Goal: Task Accomplishment & Management: Manage account settings

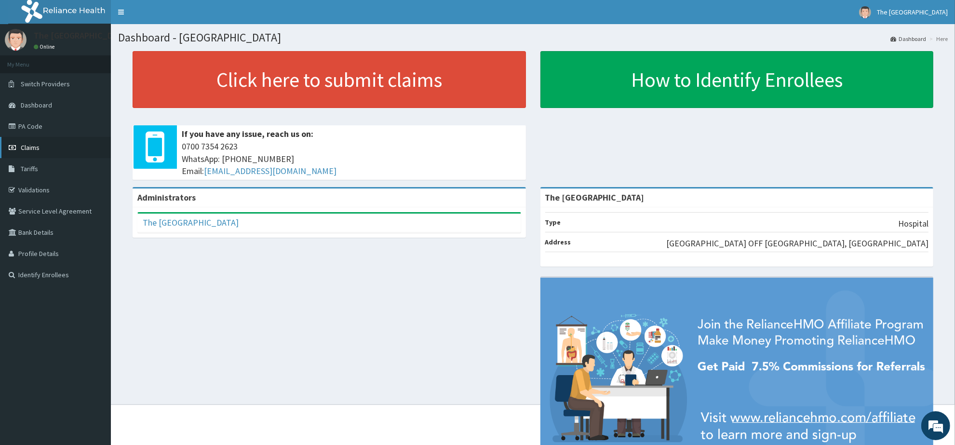
click at [26, 146] on span "Claims" at bounding box center [30, 147] width 19 height 9
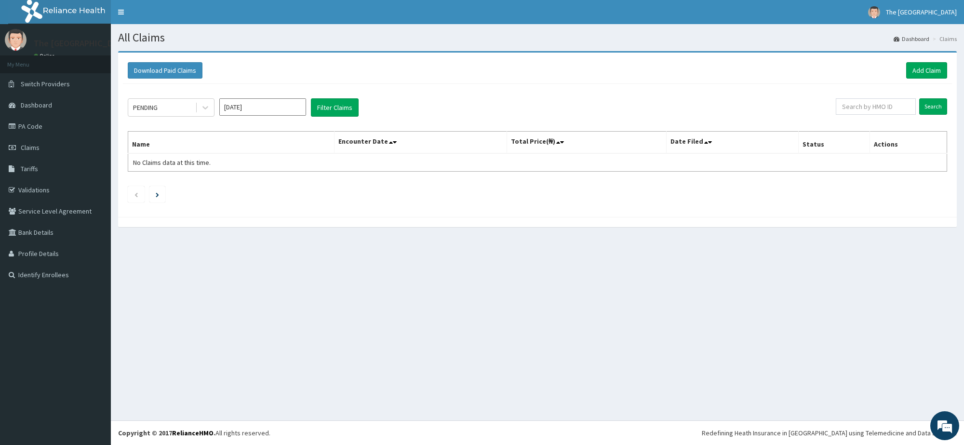
click at [234, 110] on input "[DATE]" at bounding box center [262, 106] width 87 height 17
click at [262, 186] on div "Aug" at bounding box center [262, 188] width 19 height 18
type input "[DATE]"
click at [873, 109] on input "text" at bounding box center [876, 106] width 80 height 16
paste input "LPD/10170/A"
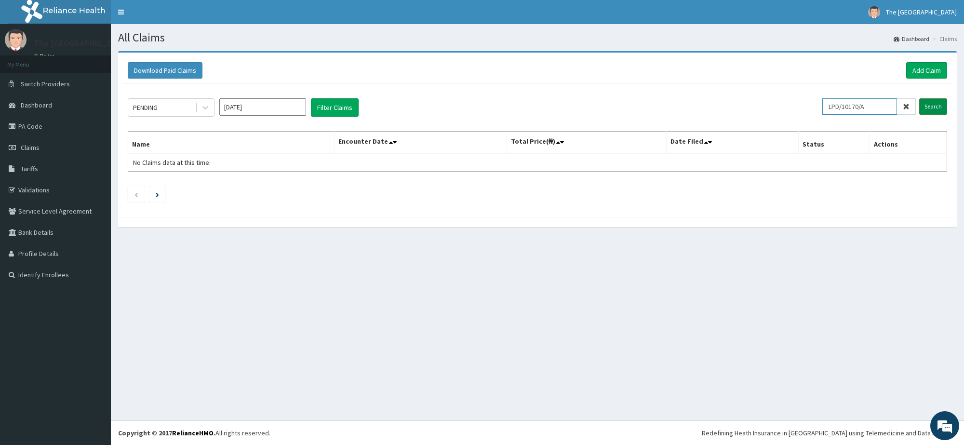
type input "LPD/10170/A"
click at [933, 110] on input "Search" at bounding box center [933, 106] width 28 height 16
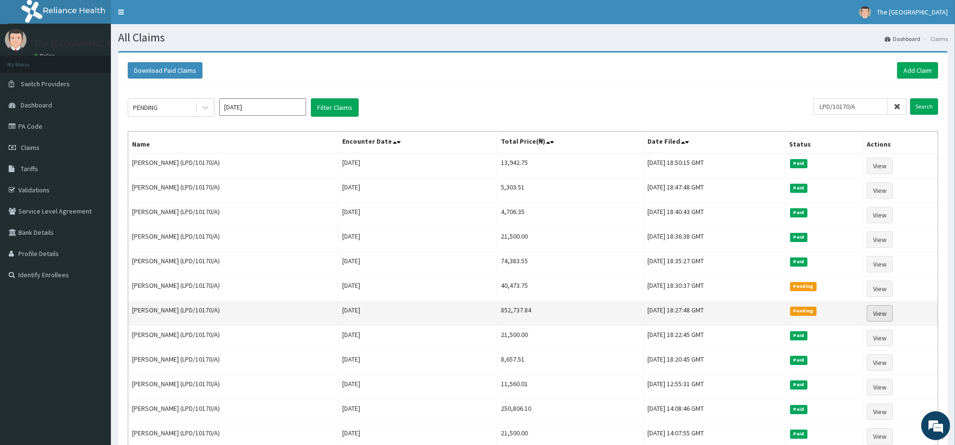
click at [877, 317] on link "View" at bounding box center [880, 313] width 26 height 16
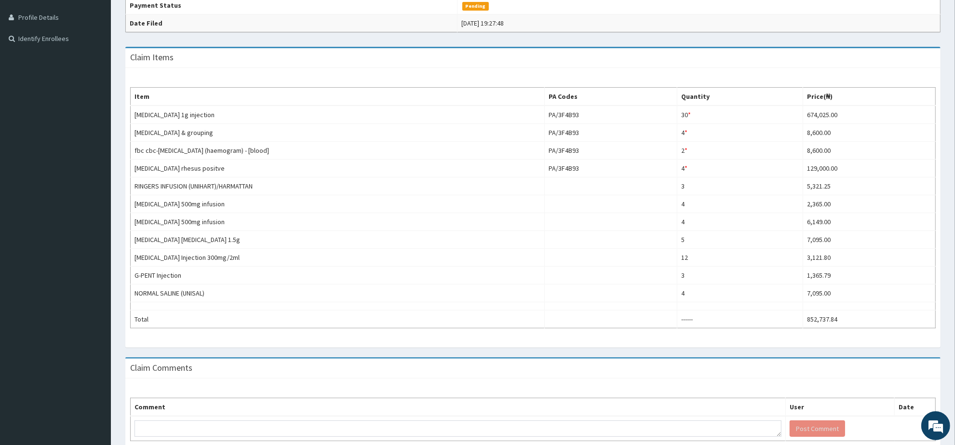
scroll to position [241, 0]
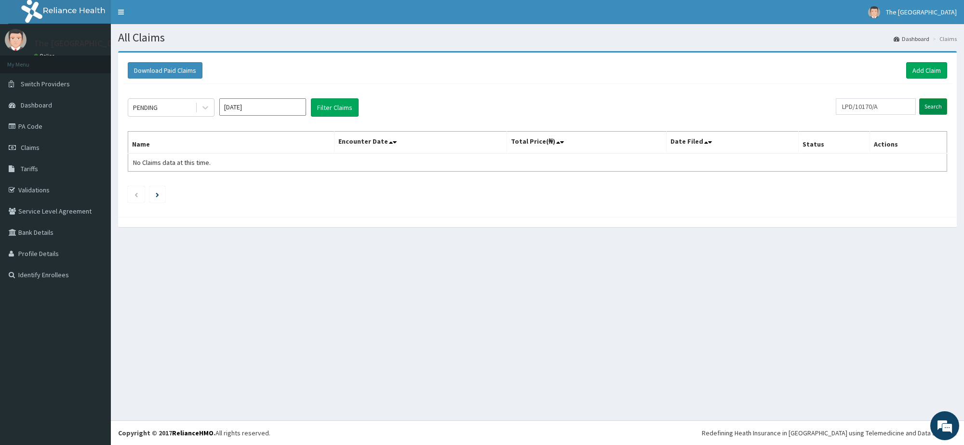
click at [933, 106] on input "Search" at bounding box center [933, 106] width 28 height 16
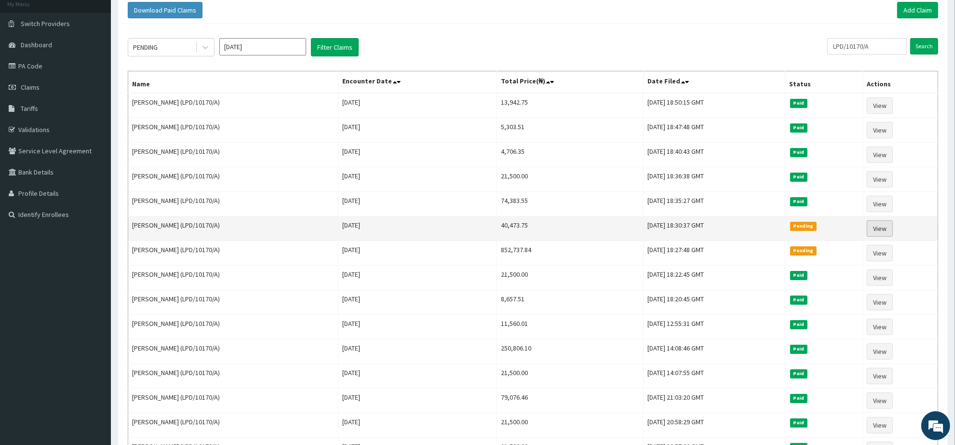
click at [882, 231] on link "View" at bounding box center [880, 228] width 26 height 16
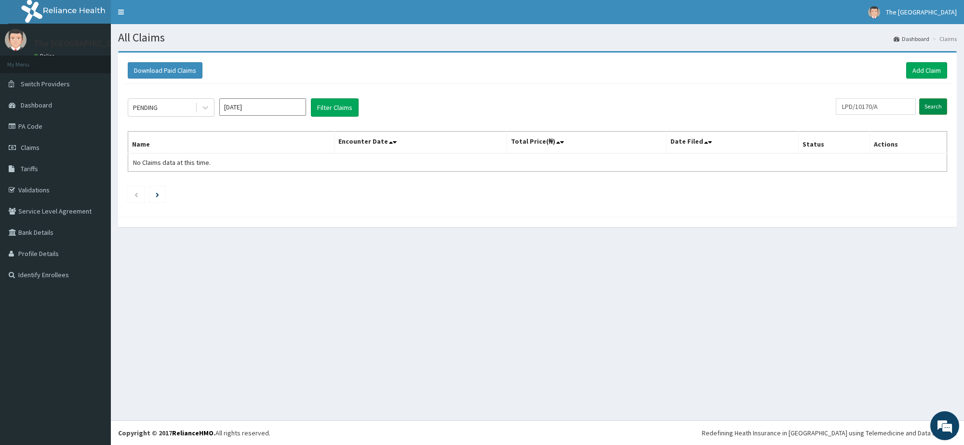
click at [933, 108] on input "Search" at bounding box center [933, 106] width 28 height 16
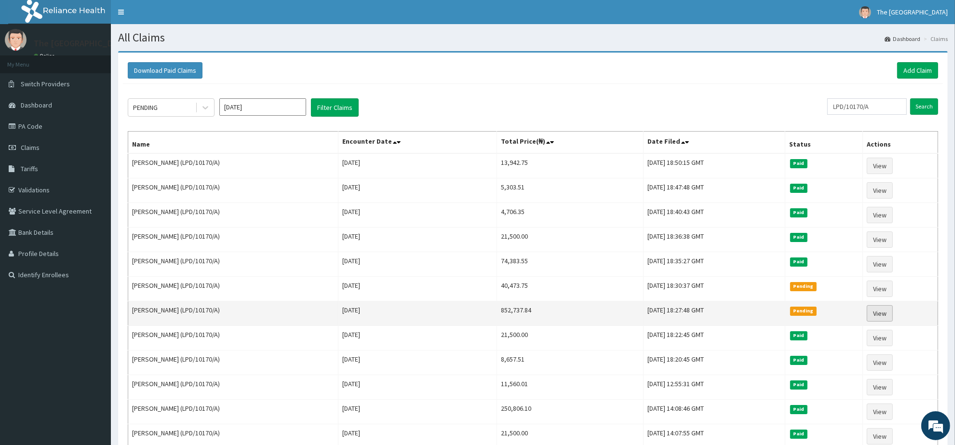
click at [881, 316] on link "View" at bounding box center [880, 313] width 26 height 16
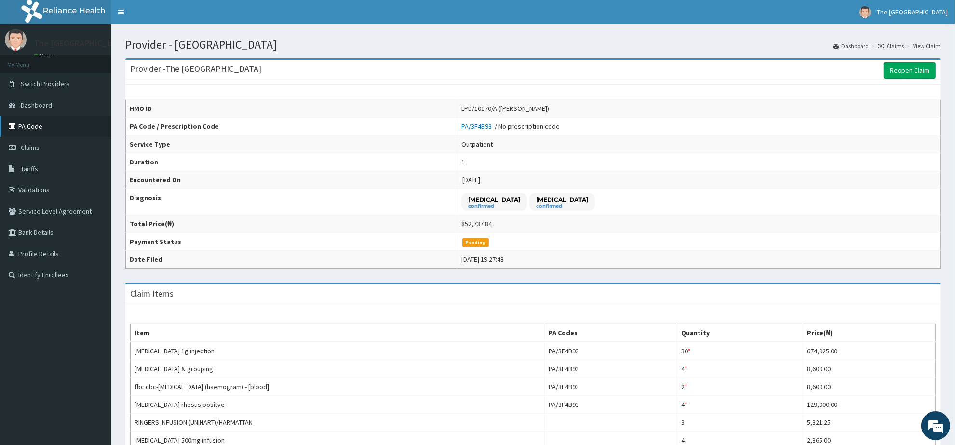
click at [34, 129] on link "PA Code" at bounding box center [55, 126] width 111 height 21
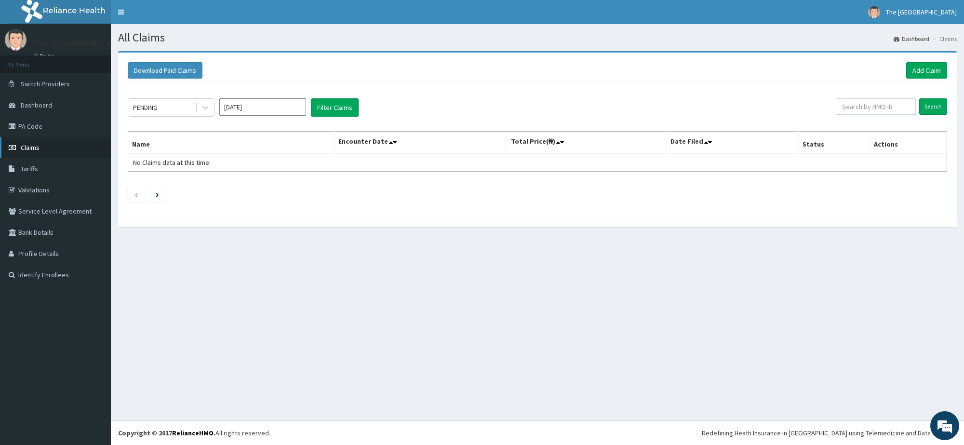
click at [29, 147] on span "Claims" at bounding box center [30, 147] width 19 height 9
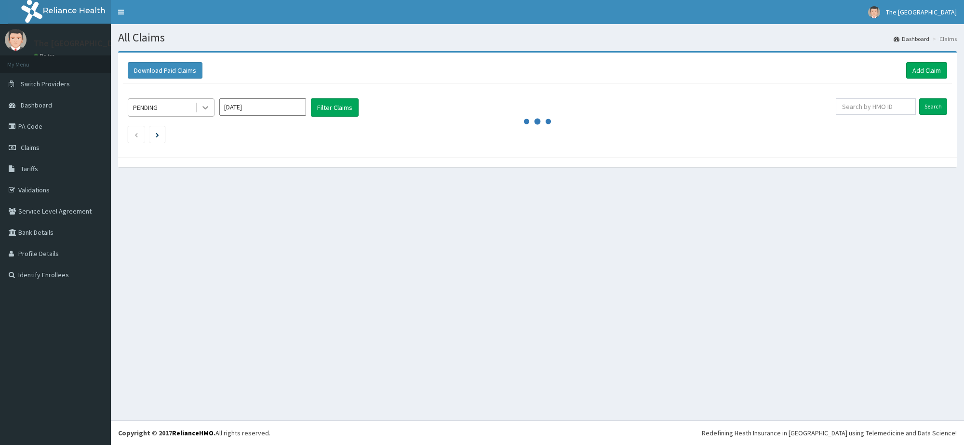
click at [202, 106] on icon at bounding box center [205, 108] width 10 height 10
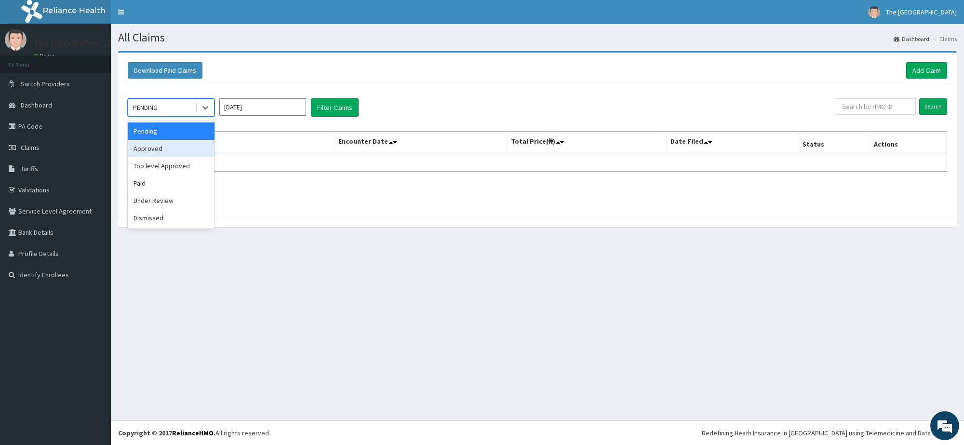
click at [141, 148] on div "Approved" at bounding box center [171, 148] width 87 height 17
click at [232, 107] on input "Sep 2025" at bounding box center [262, 106] width 87 height 17
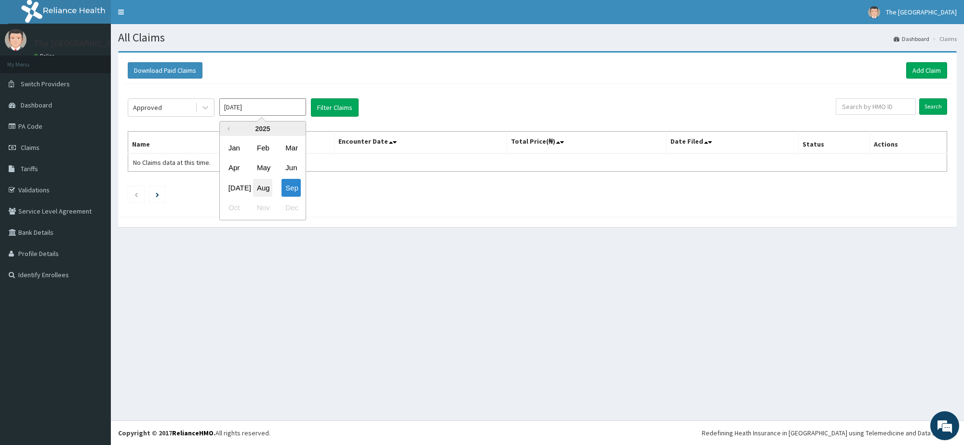
click at [263, 187] on div "Aug" at bounding box center [262, 188] width 19 height 18
type input "Aug 2025"
click at [335, 109] on button "Filter Claims" at bounding box center [335, 107] width 48 height 18
click at [337, 111] on button "Filter Claims" at bounding box center [335, 107] width 48 height 18
click at [338, 107] on button "Filter Claims" at bounding box center [335, 107] width 48 height 18
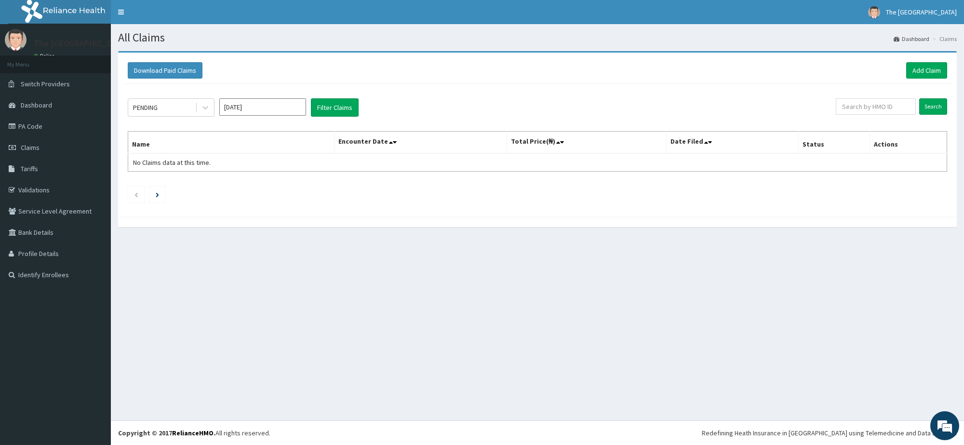
click at [235, 109] on input "Sep 2025" at bounding box center [262, 106] width 87 height 17
click at [266, 187] on div "Aug" at bounding box center [262, 188] width 19 height 18
type input "Aug 2025"
click at [329, 110] on button "Filter Claims" at bounding box center [335, 107] width 48 height 18
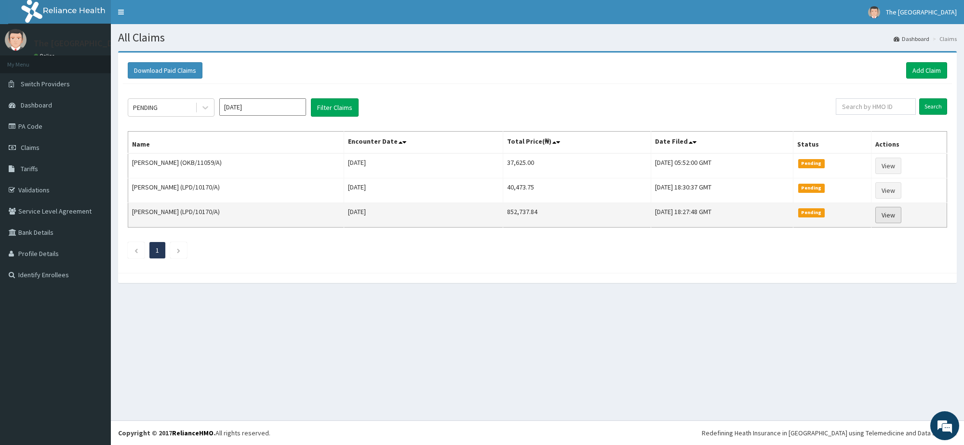
click at [886, 217] on link "View" at bounding box center [888, 215] width 26 height 16
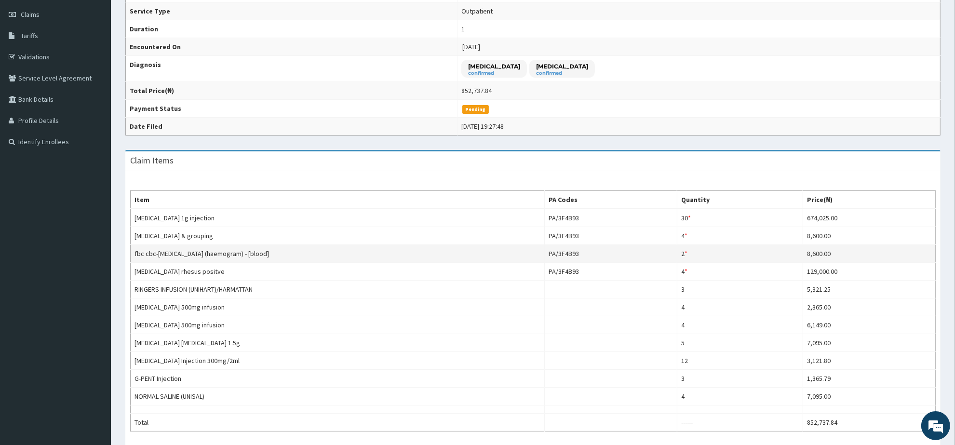
scroll to position [181, 0]
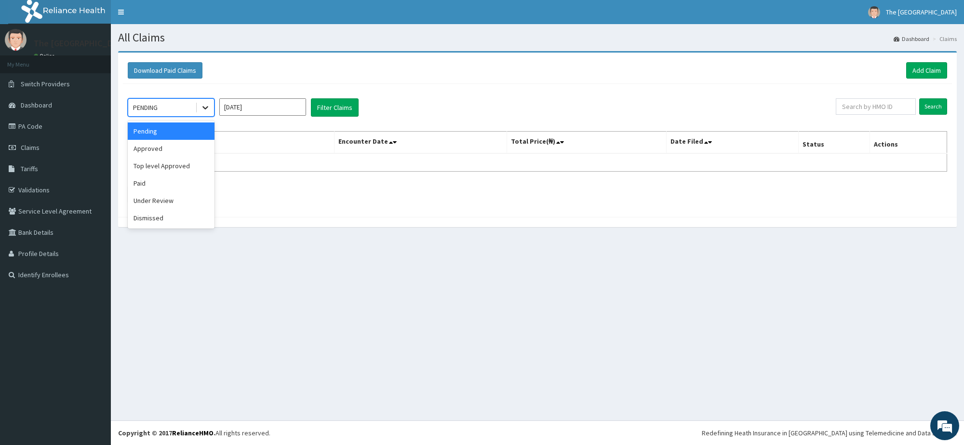
click at [205, 109] on icon at bounding box center [205, 108] width 6 height 3
click at [180, 166] on div "Top level Approved" at bounding box center [171, 165] width 87 height 17
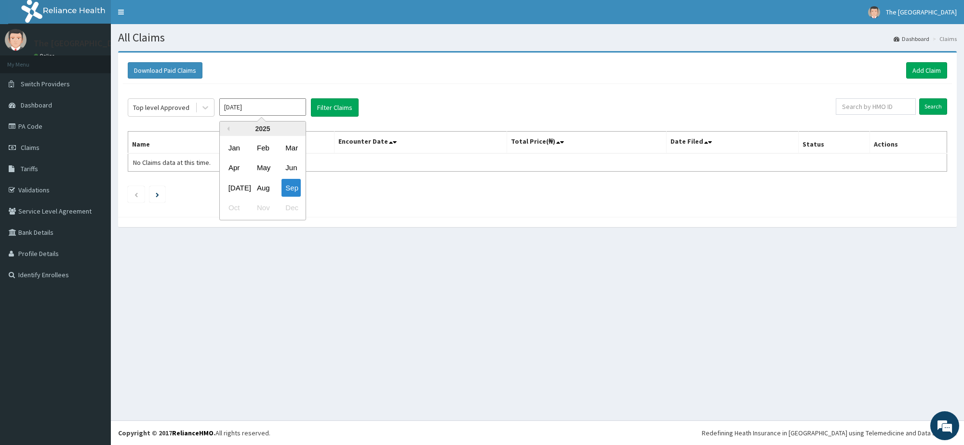
click at [232, 107] on input "Sep 2025" at bounding box center [262, 106] width 87 height 17
click at [259, 187] on div "Aug" at bounding box center [262, 188] width 19 height 18
type input "Aug 2025"
click at [338, 107] on button "Filter Claims" at bounding box center [335, 107] width 48 height 18
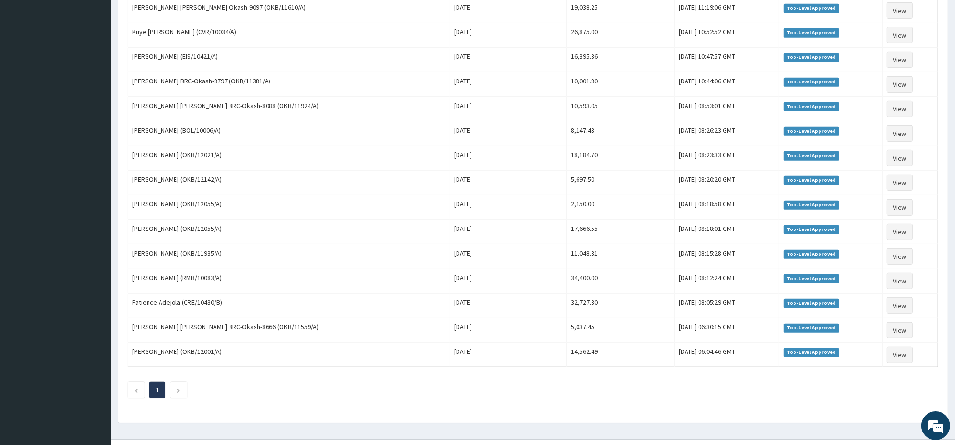
scroll to position [579, 0]
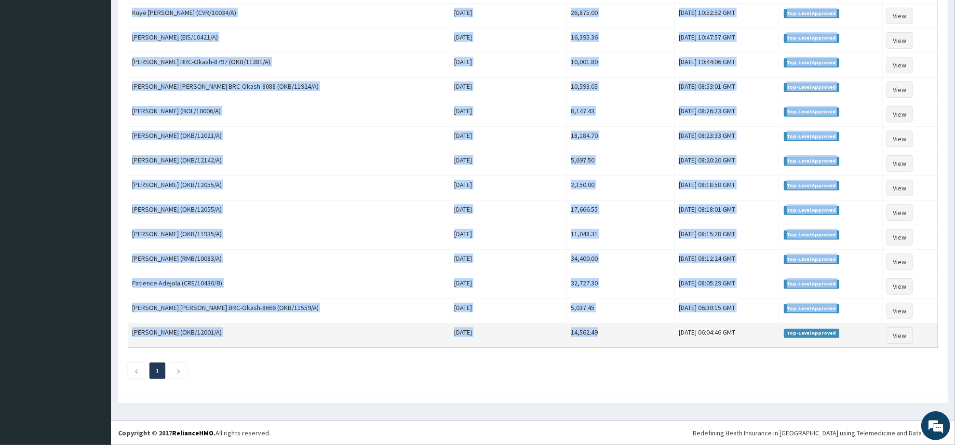
drag, startPoint x: 549, startPoint y: 103, endPoint x: 589, endPoint y: 338, distance: 238.5
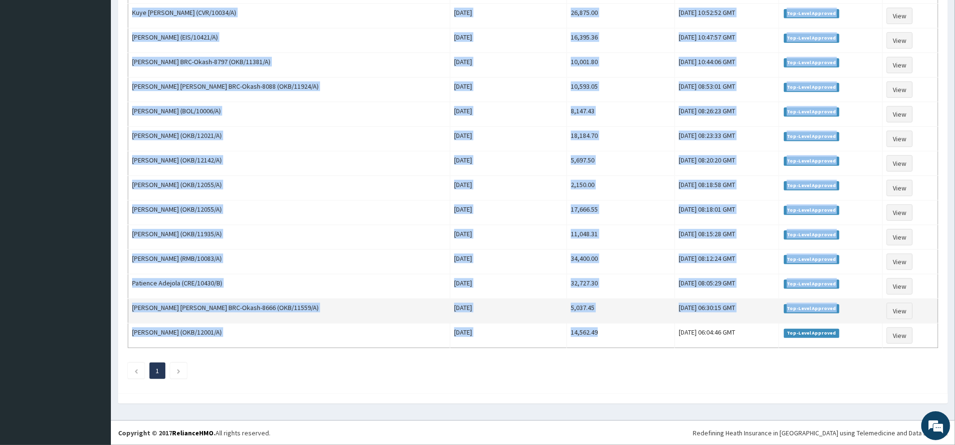
copy tbody "3,547.50 Sat, 13 Sep 2025 12:48:26 GMT Top-Level Approved View Ayodeji Demuren …"
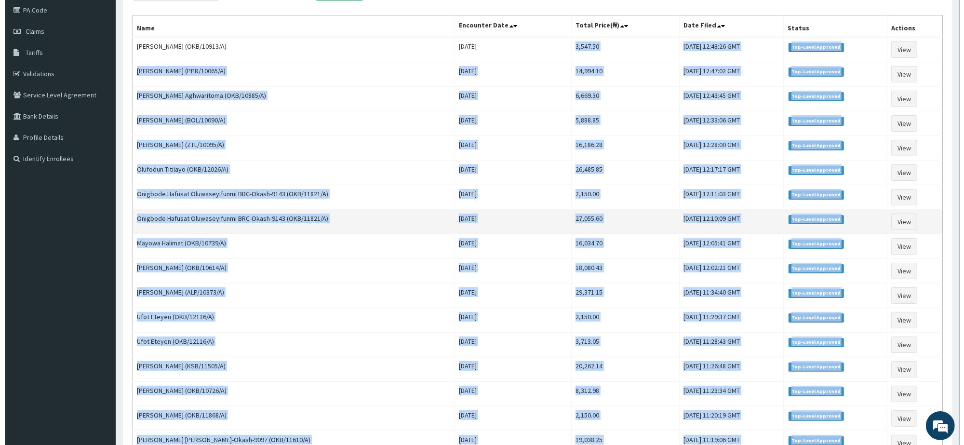
scroll to position [0, 0]
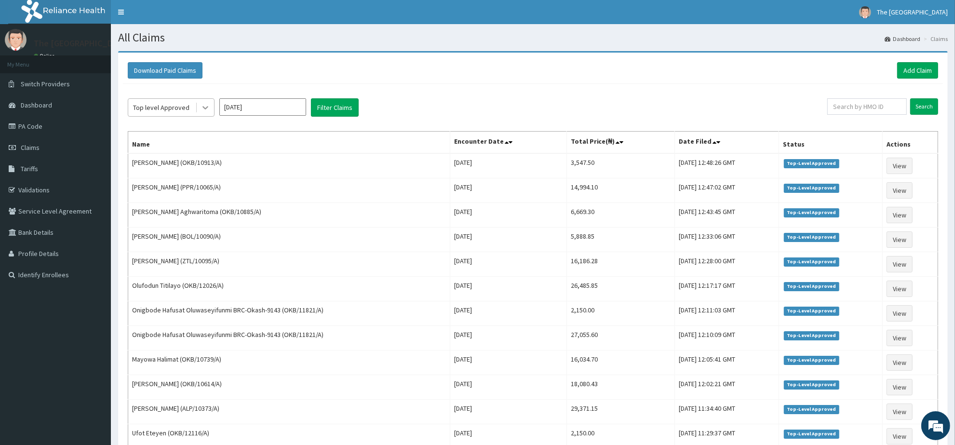
click at [203, 107] on icon at bounding box center [205, 108] width 6 height 3
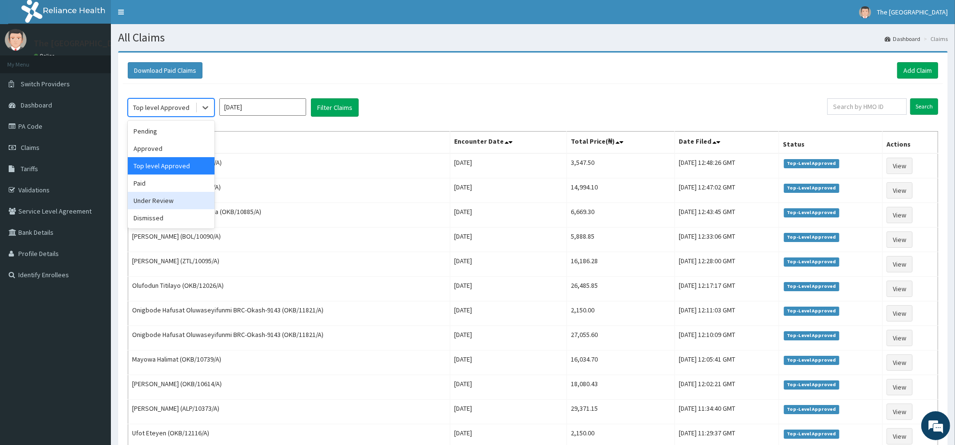
click at [163, 199] on div "Under Review" at bounding box center [171, 200] width 87 height 17
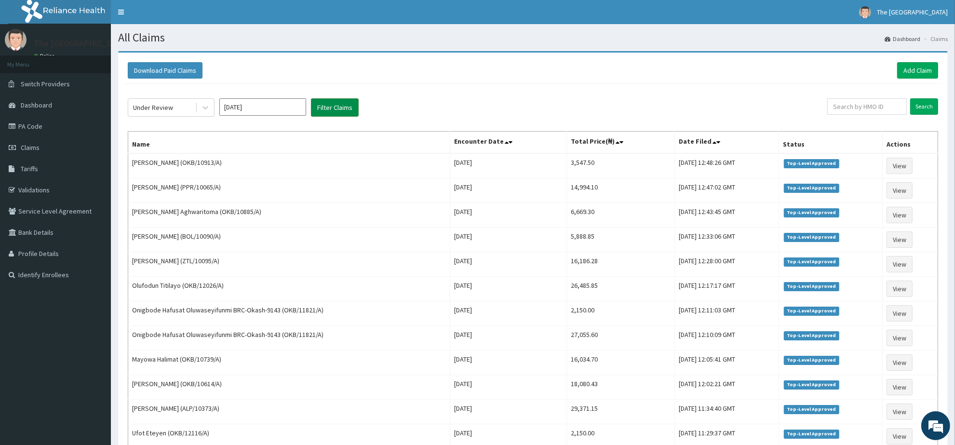
click at [329, 111] on button "Filter Claims" at bounding box center [335, 107] width 48 height 18
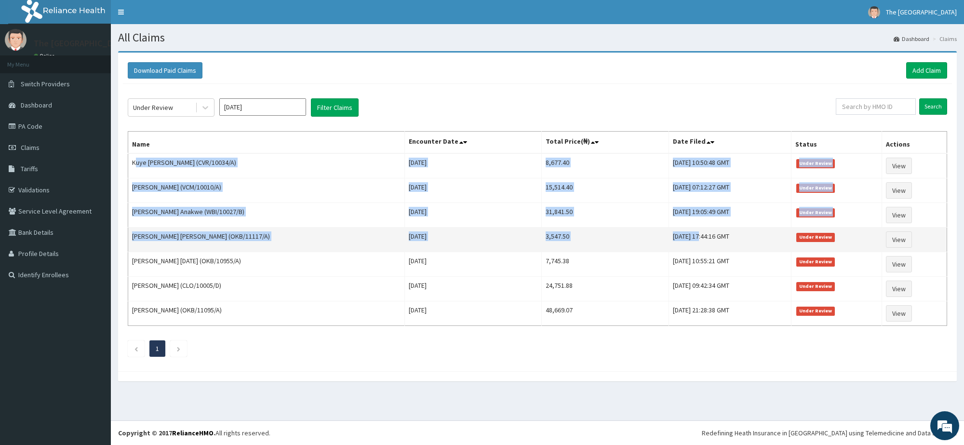
drag, startPoint x: 134, startPoint y: 162, endPoint x: 651, endPoint y: 232, distance: 521.3
click at [651, 233] on tbody "Kuye Funke (CVR/10034/A) Sat Aug 23 2025 8,677.40 Sat, 13 Sep 2025 10:50:48 GMT…" at bounding box center [537, 239] width 819 height 173
click at [668, 232] on td "Fri, 12 Sep 2025 17:44:16 GMT" at bounding box center [729, 239] width 122 height 25
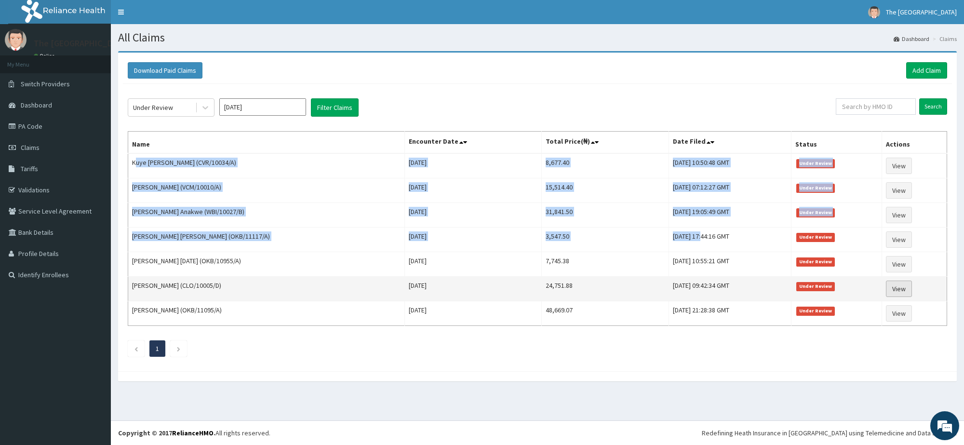
click at [899, 292] on link "View" at bounding box center [899, 288] width 26 height 16
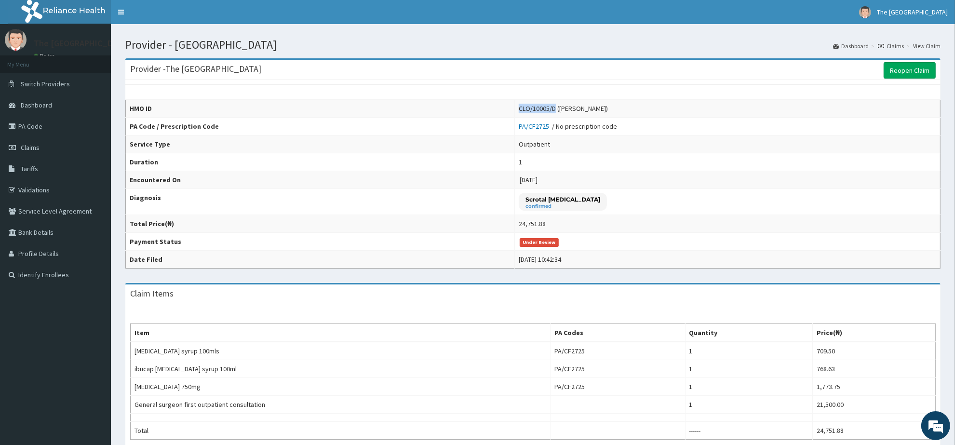
drag, startPoint x: 545, startPoint y: 109, endPoint x: 506, endPoint y: 107, distance: 38.6
click at [515, 107] on td "CLO/10005/D ([PERSON_NAME])" at bounding box center [728, 109] width 426 height 18
copy div "CLO/10005/D"
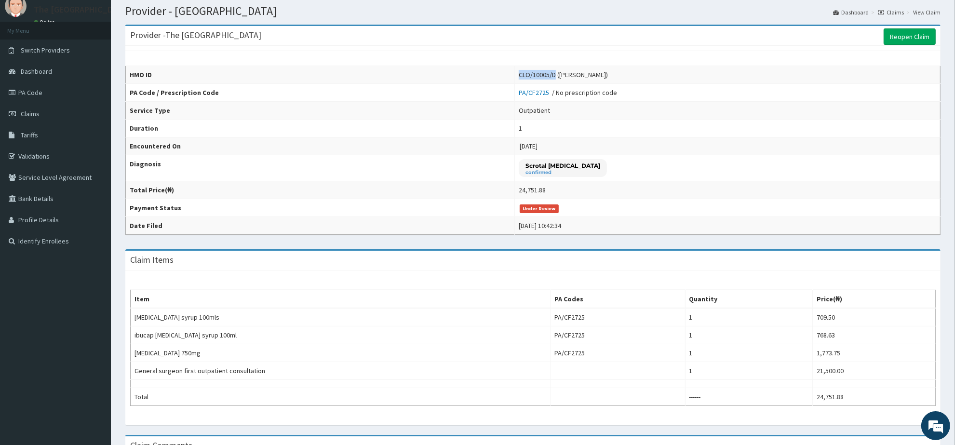
scroll to position [60, 0]
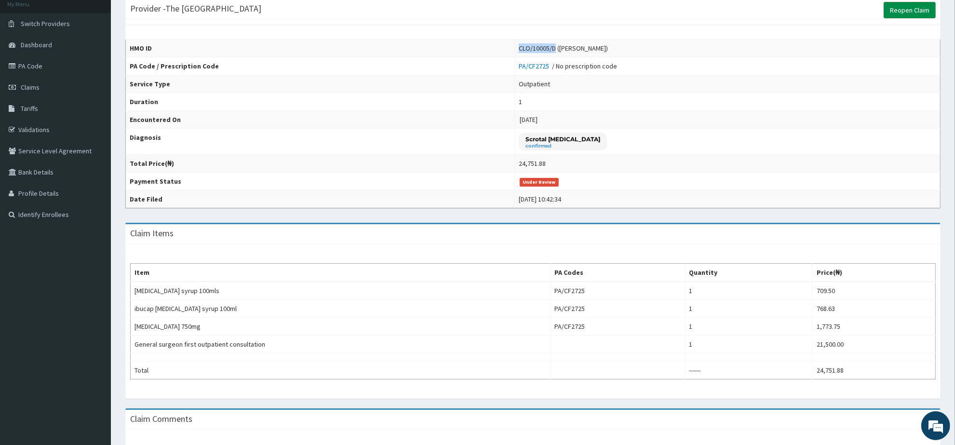
click at [898, 10] on link "Reopen Claim" at bounding box center [909, 10] width 52 height 16
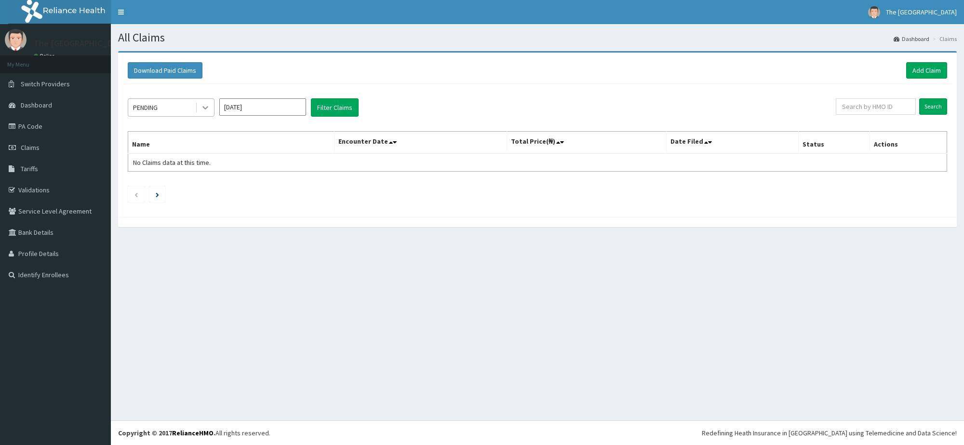
click at [203, 107] on icon at bounding box center [205, 108] width 6 height 3
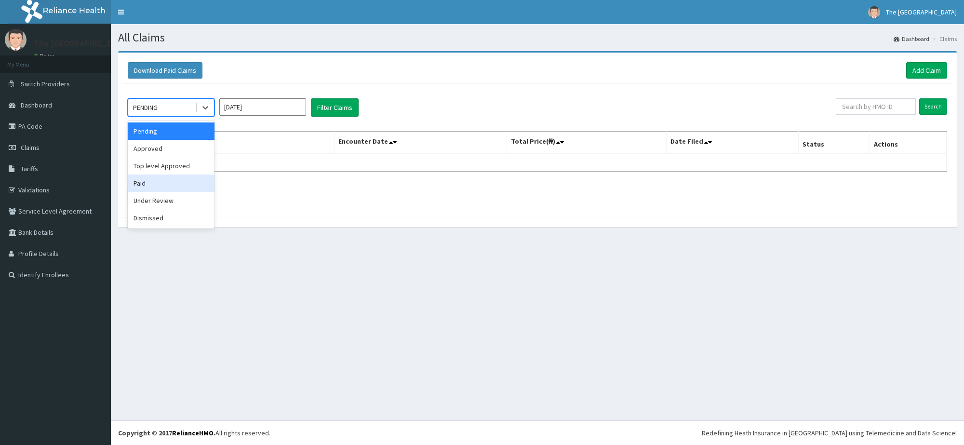
click at [143, 186] on div "Paid" at bounding box center [171, 182] width 87 height 17
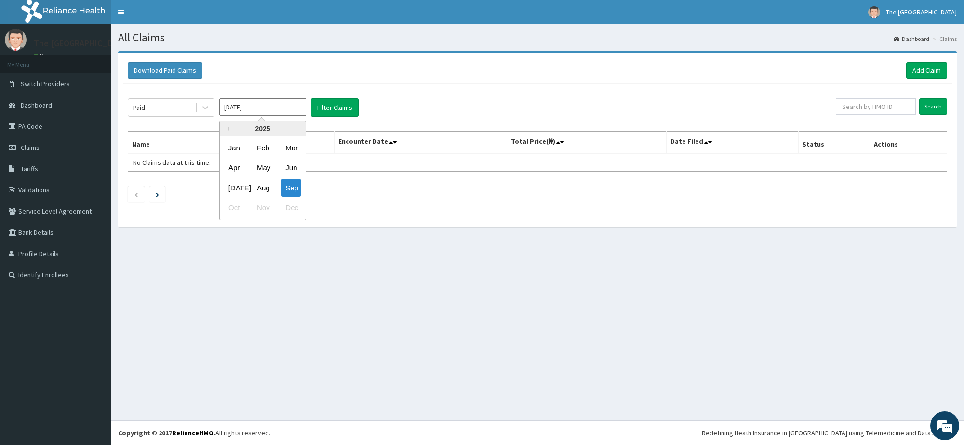
click at [230, 107] on input "[DATE]" at bounding box center [262, 106] width 87 height 17
click at [235, 186] on div "[DATE]" at bounding box center [234, 188] width 19 height 18
type input "[DATE]"
click at [864, 105] on input "text" at bounding box center [876, 106] width 80 height 16
paste input "CLO/10005/D"
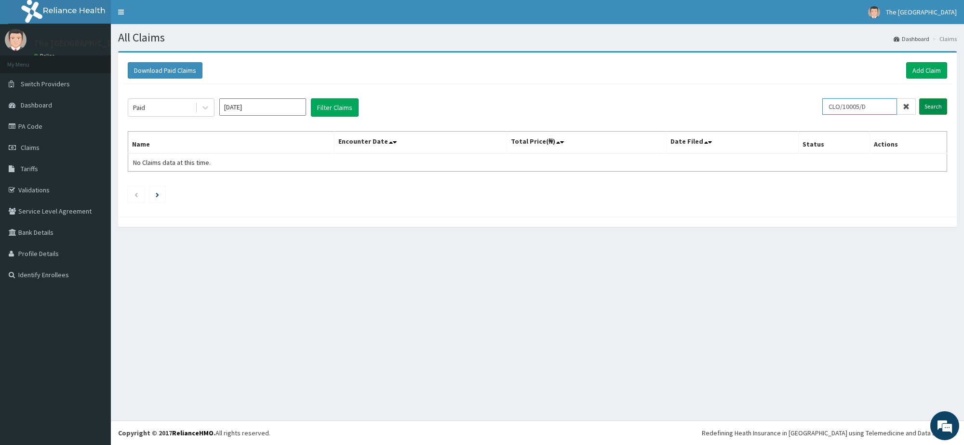
type input "CLO/10005/D"
click at [931, 106] on input "Search" at bounding box center [933, 106] width 28 height 16
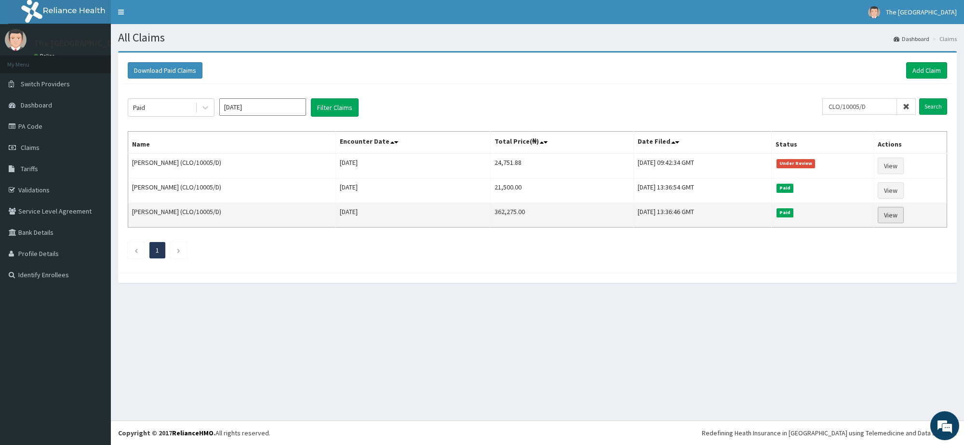
click at [893, 216] on link "View" at bounding box center [891, 215] width 26 height 16
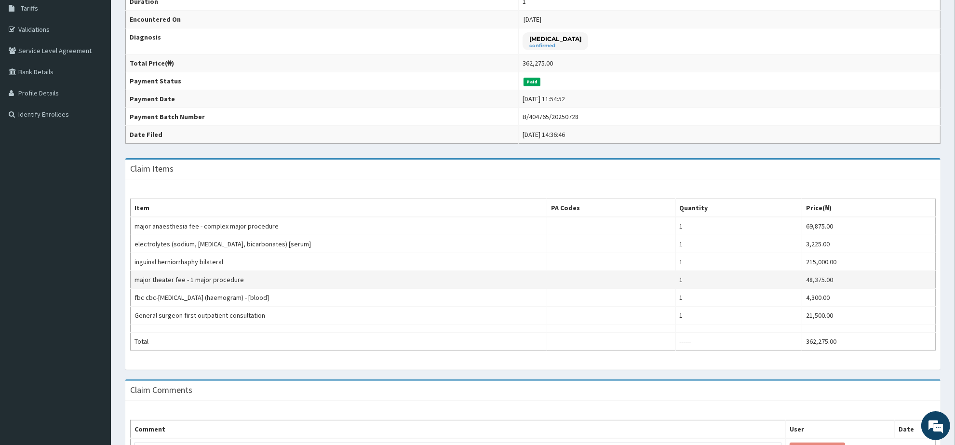
scroll to position [181, 0]
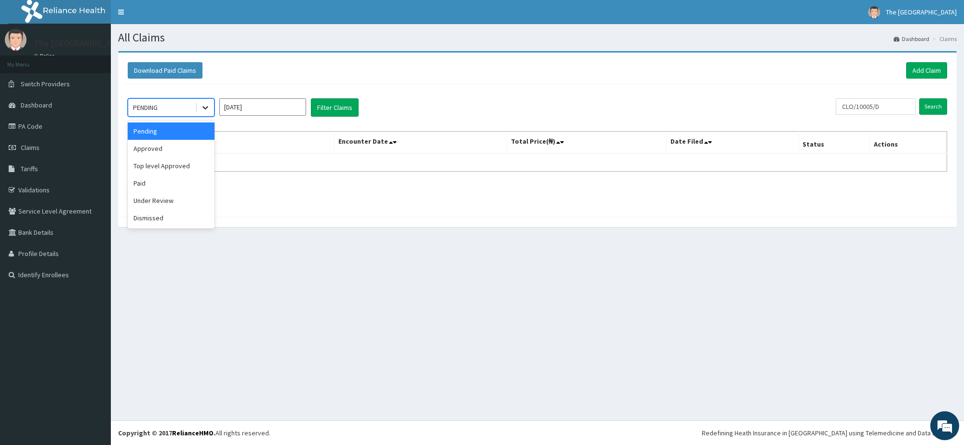
click at [204, 109] on icon at bounding box center [205, 108] width 6 height 3
click at [165, 185] on div "Paid" at bounding box center [171, 182] width 87 height 17
click at [248, 109] on input "[DATE]" at bounding box center [262, 106] width 87 height 17
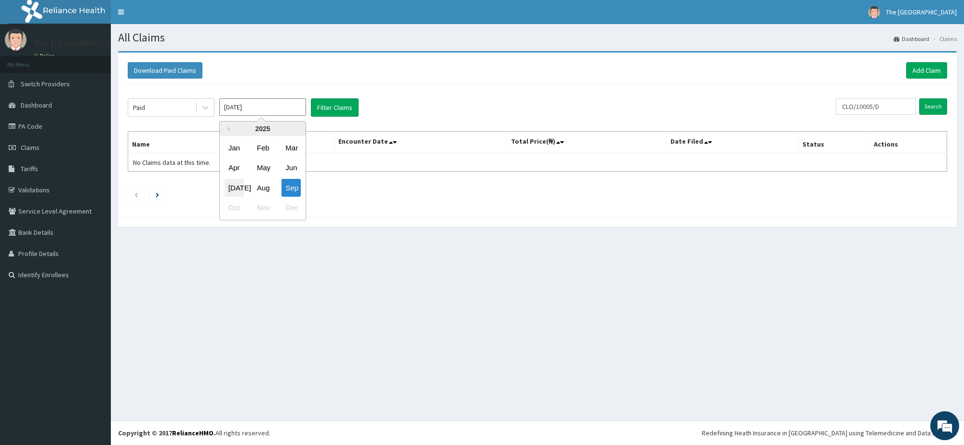
click at [239, 187] on div "Jul" at bounding box center [234, 188] width 19 height 18
type input "Jul 2025"
click at [333, 105] on button "Filter Claims" at bounding box center [335, 107] width 48 height 18
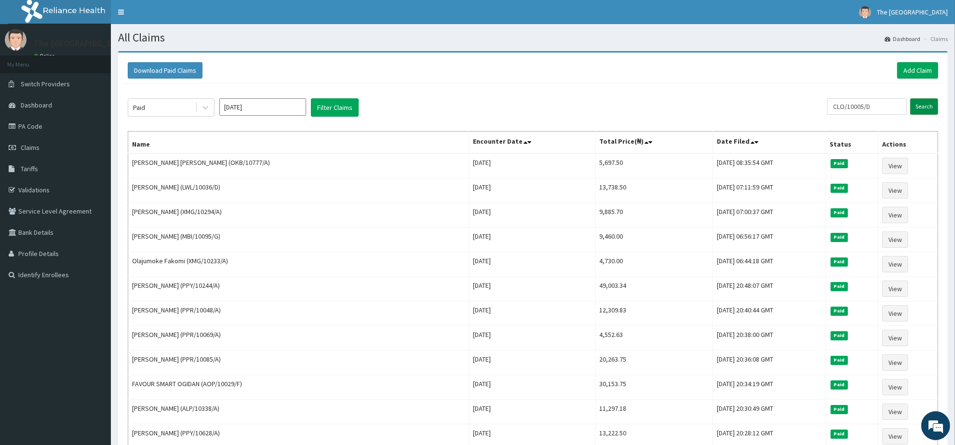
click at [925, 109] on input "Search" at bounding box center [924, 106] width 28 height 16
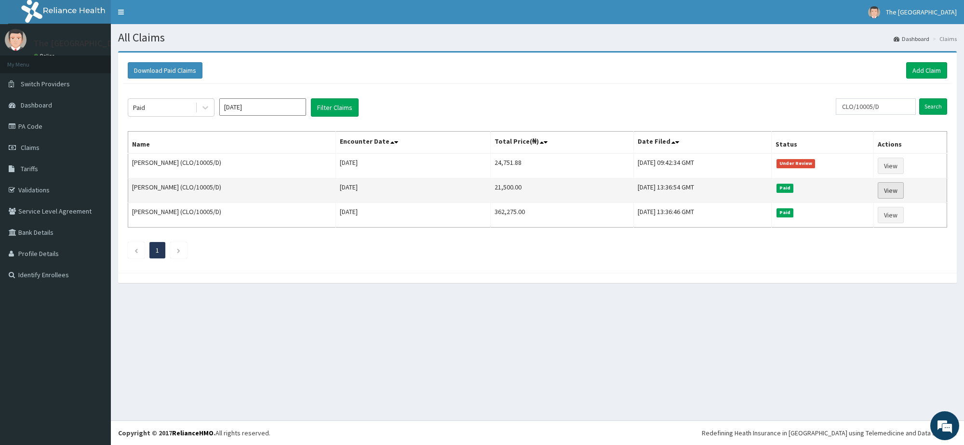
click at [895, 192] on link "View" at bounding box center [891, 190] width 26 height 16
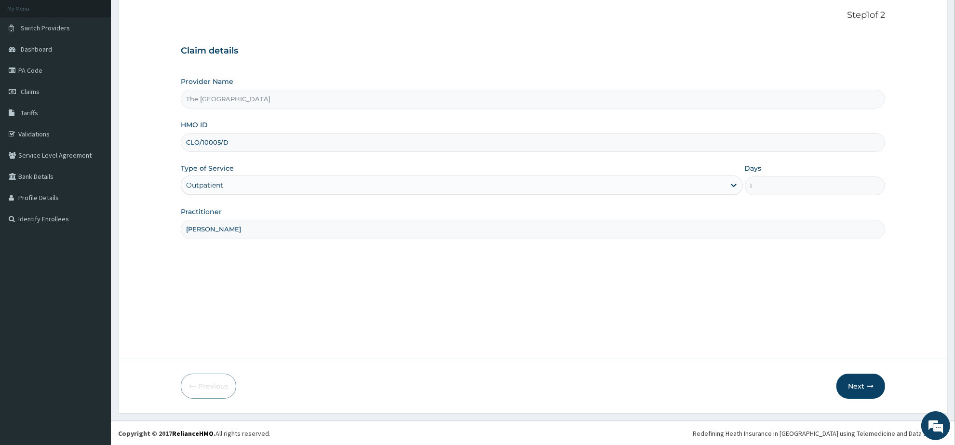
scroll to position [56, 0]
click at [854, 385] on button "Next" at bounding box center [860, 385] width 49 height 25
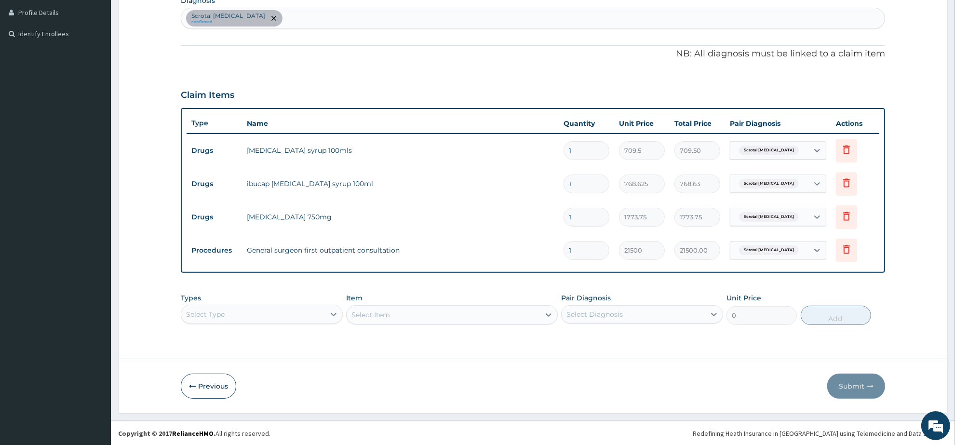
scroll to position [0, 0]
click at [844, 251] on icon at bounding box center [846, 249] width 7 height 9
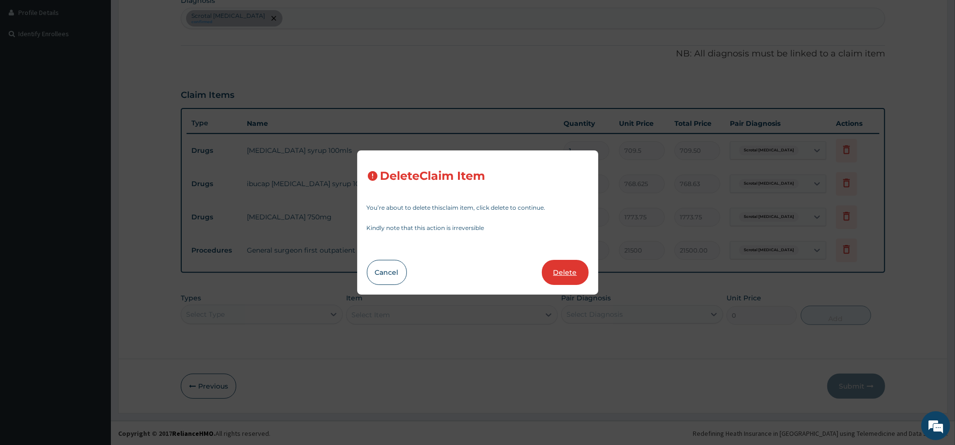
click at [554, 271] on button "Delete" at bounding box center [565, 272] width 47 height 25
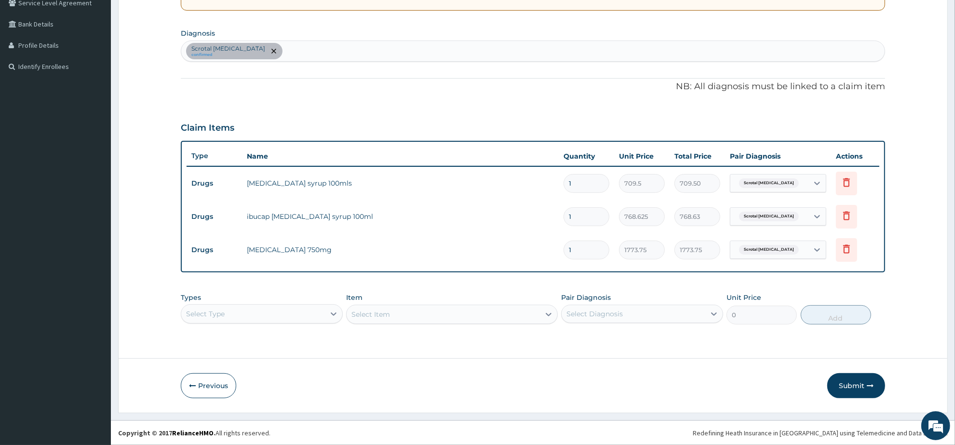
scroll to position [208, 0]
click at [849, 386] on button "Submit" at bounding box center [856, 386] width 58 height 25
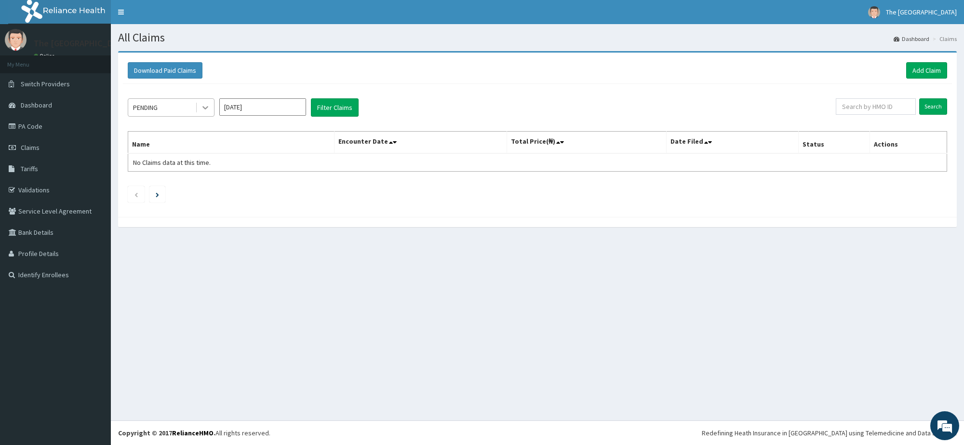
click at [204, 108] on icon at bounding box center [205, 108] width 6 height 3
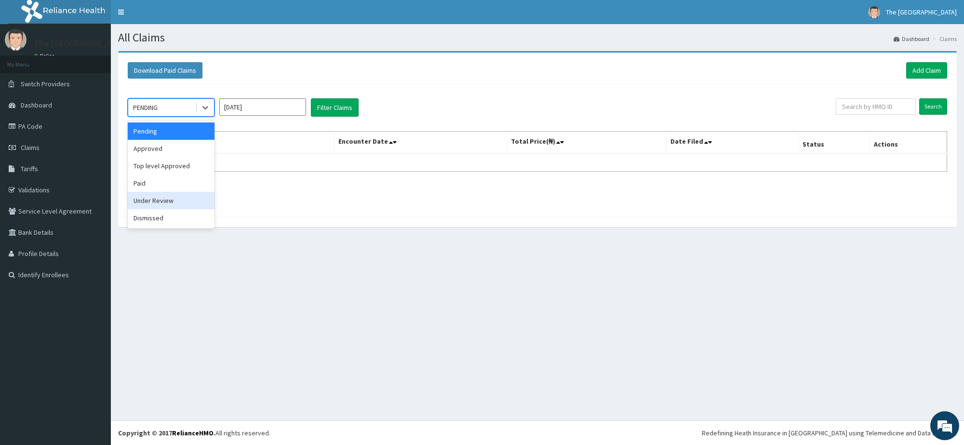
click at [157, 199] on div "Under Review" at bounding box center [171, 200] width 87 height 17
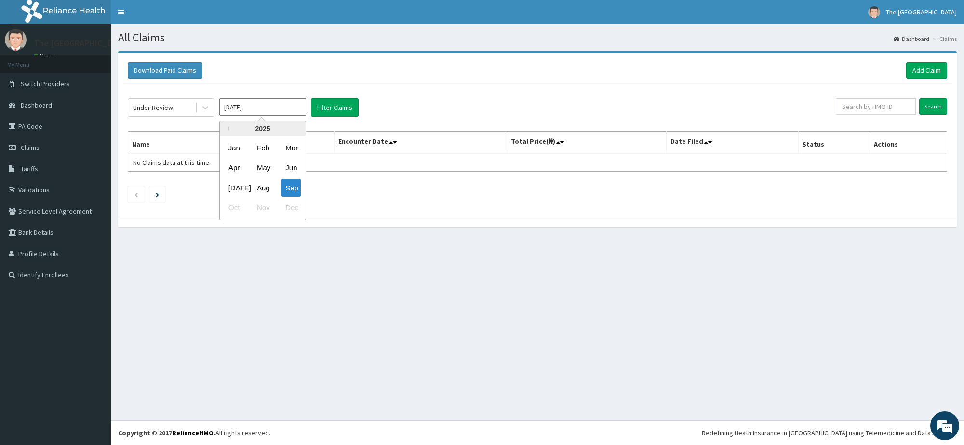
click at [236, 107] on input "Sep 2025" at bounding box center [262, 106] width 87 height 17
click at [263, 189] on div "Aug" at bounding box center [262, 188] width 19 height 18
type input "Aug 2025"
click at [334, 108] on button "Filter Claims" at bounding box center [335, 107] width 48 height 18
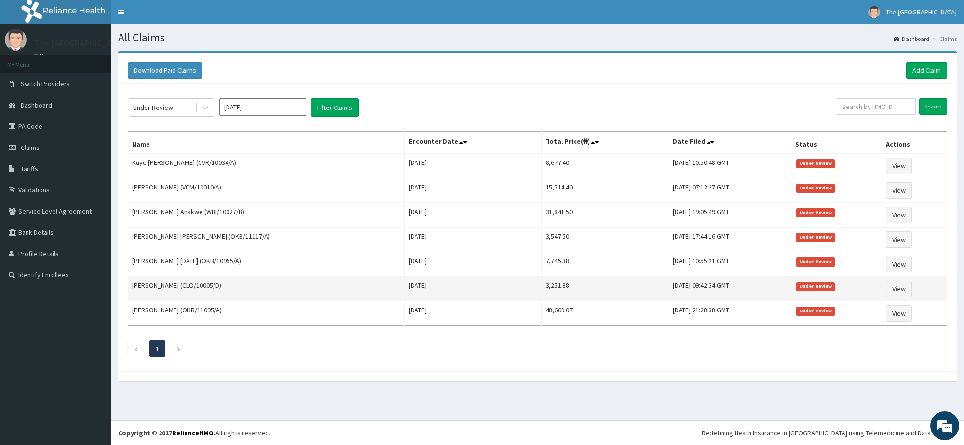
drag, startPoint x: 380, startPoint y: 162, endPoint x: 777, endPoint y: 293, distance: 418.5
click at [777, 293] on tbody "Kuye Funke (CVR/10034/A) Sat Aug 23 2025 8,677.40 Sat, 13 Sep 2025 10:50:48 GMT…" at bounding box center [537, 239] width 819 height 173
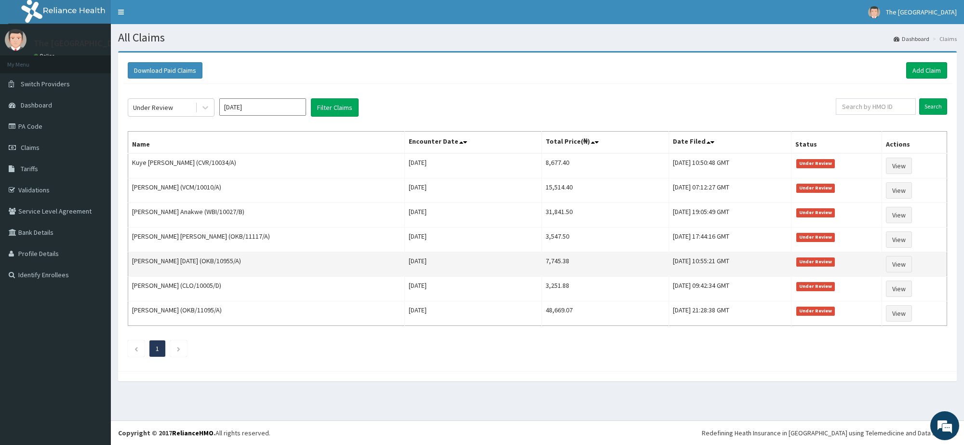
copy tbody "Sat Aug 23 2025 8,677.40 Sat, 13 Sep 2025 10:50:48 GMT Under Review View Susan …"
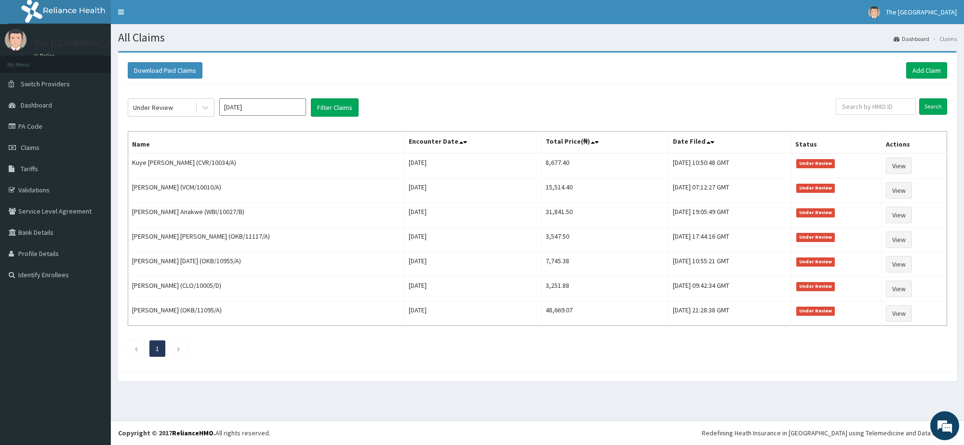
click at [740, 72] on div "Download Paid Claims Add Claim" at bounding box center [537, 70] width 819 height 16
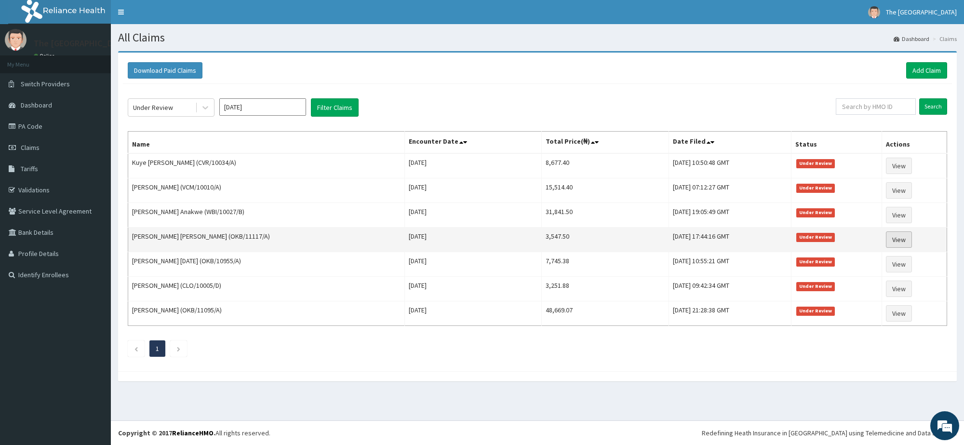
click at [903, 241] on link "View" at bounding box center [899, 239] width 26 height 16
